Goal: Navigation & Orientation: Understand site structure

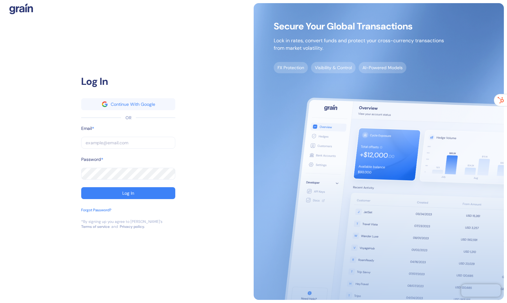
drag, startPoint x: 144, startPoint y: 147, endPoint x: 140, endPoint y: 146, distance: 3.8
click at [142, 147] on input "text" at bounding box center [128, 143] width 94 height 12
type input "[EMAIL_ADDRESS][DOMAIN_NAME]"
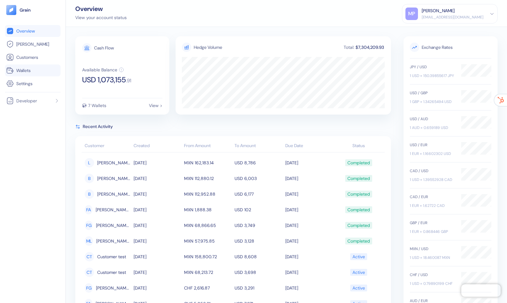
click at [32, 72] on link "Wallets" at bounding box center [32, 71] width 53 height 8
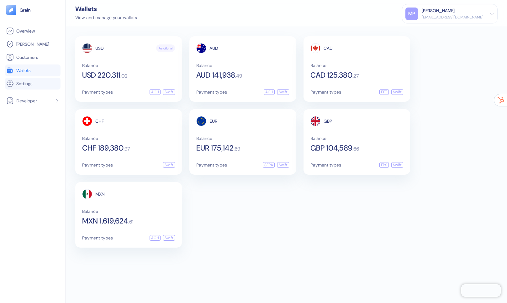
click at [20, 85] on span "Settings" at bounding box center [24, 84] width 16 height 6
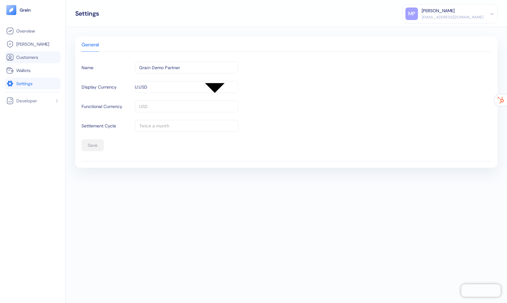
click at [29, 56] on span "Customers" at bounding box center [27, 57] width 22 height 6
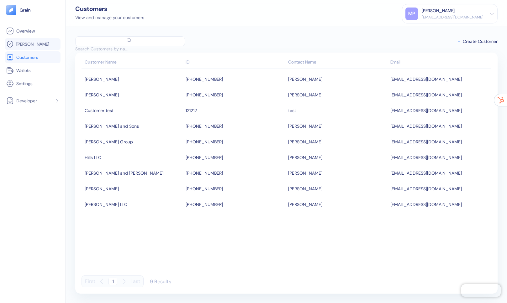
click at [28, 46] on span "[PERSON_NAME]" at bounding box center [32, 44] width 33 height 6
